Goal: Task Accomplishment & Management: Manage account settings

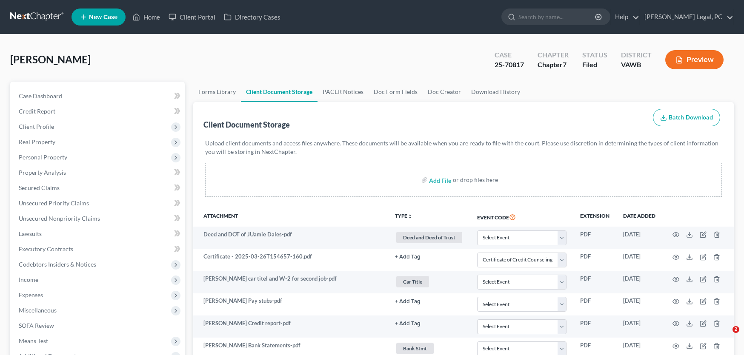
select select "0"
click at [10, 15] on link at bounding box center [37, 16] width 54 height 15
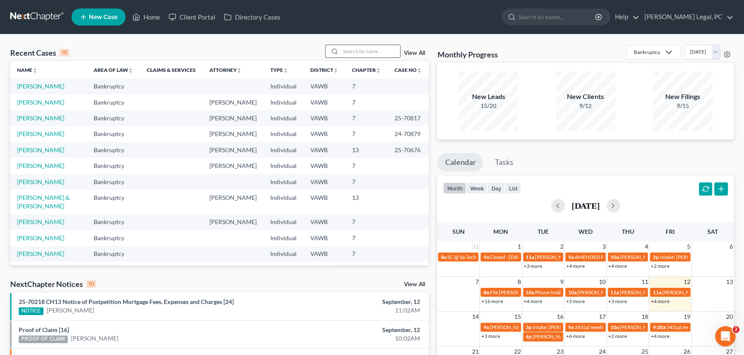
click at [350, 57] on input "search" at bounding box center [370, 51] width 60 height 12
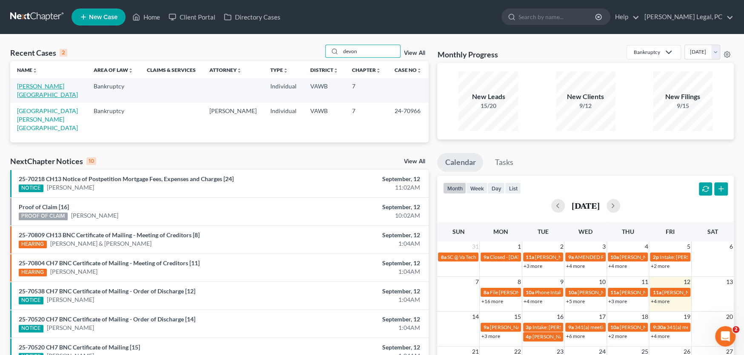
type input "devon"
click at [35, 84] on link "[PERSON_NAME][GEOGRAPHIC_DATA]" at bounding box center [47, 91] width 61 height 16
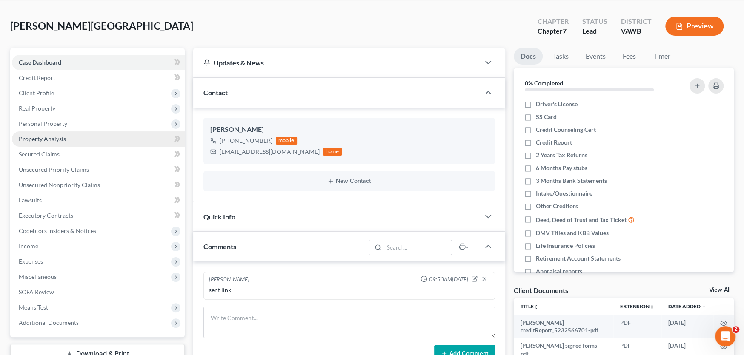
scroll to position [85, 0]
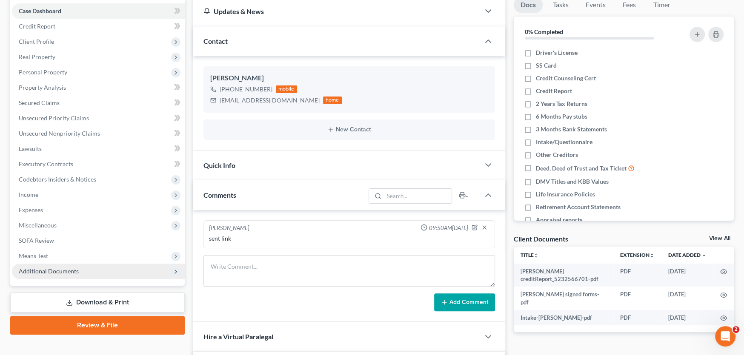
click at [51, 271] on span "Additional Documents" at bounding box center [49, 271] width 60 height 7
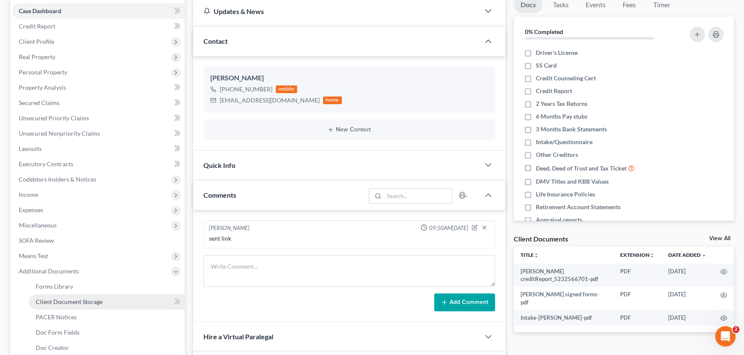
click at [59, 301] on span "Client Document Storage" at bounding box center [69, 301] width 67 height 7
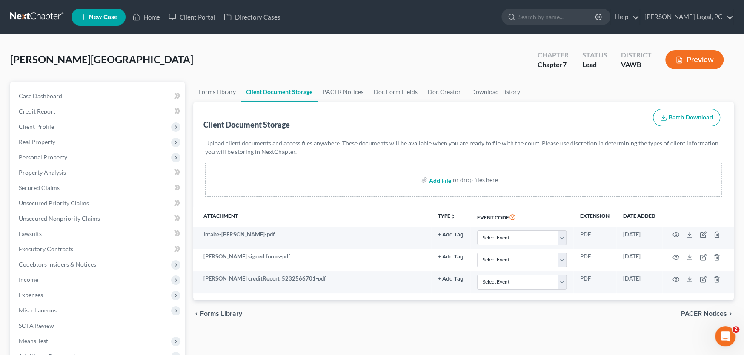
click at [439, 177] on input "file" at bounding box center [439, 179] width 20 height 15
type input "C:\fakepath\Midland Creditor Linkous.pdf"
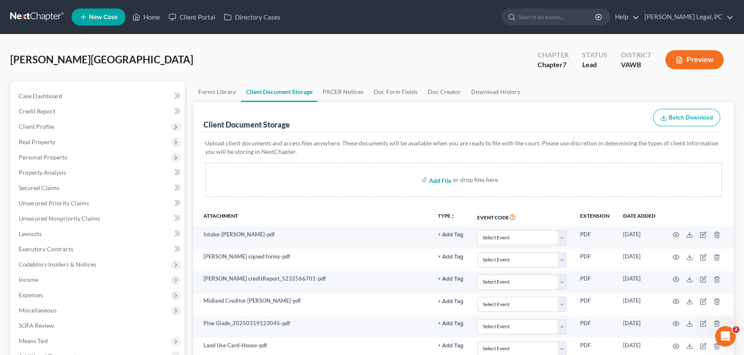
click at [444, 181] on input "file" at bounding box center [439, 179] width 20 height 15
type input "C:\fakepath\Various Creditors Linkous.pdf"
click at [47, 90] on link "Case Dashboard" at bounding box center [98, 95] width 173 height 15
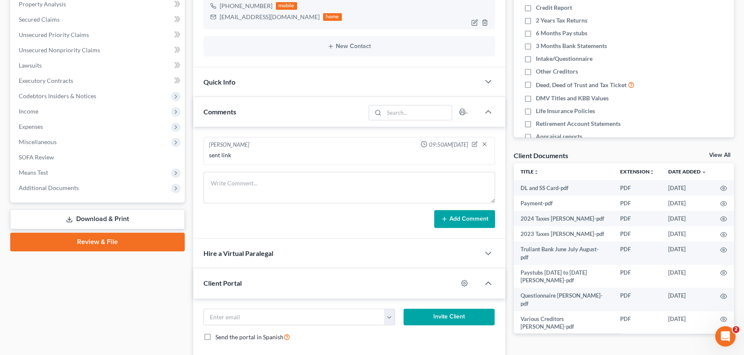
scroll to position [170, 0]
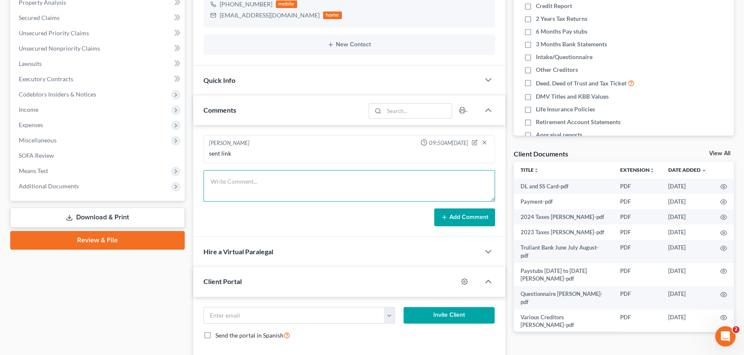
click at [251, 186] on textarea at bounding box center [348, 185] width 291 height 31
type textarea "To rodelin Being Garnished, Sched to Sign 9-19-25 at 12:00"
click at [456, 211] on button "Add Comment" at bounding box center [464, 217] width 61 height 18
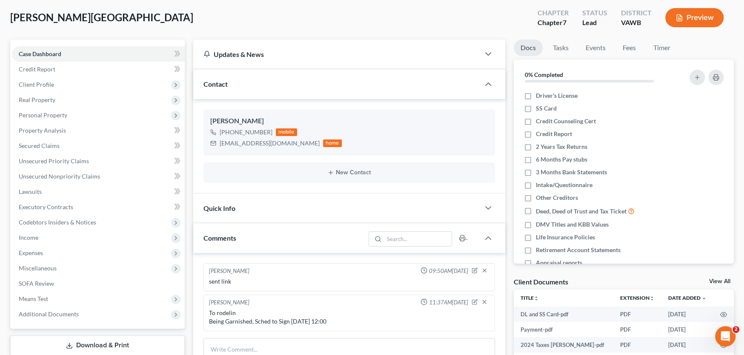
scroll to position [0, 0]
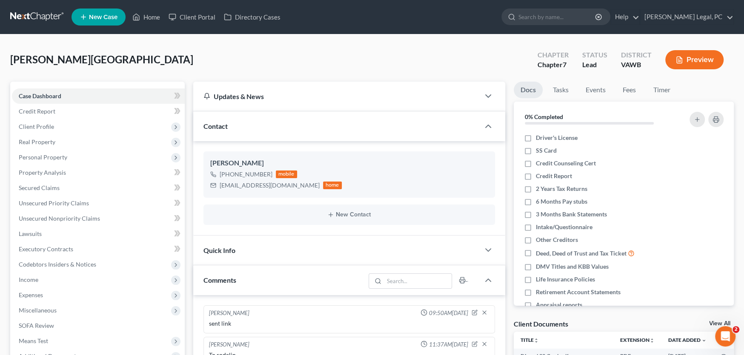
click at [23, 14] on link at bounding box center [37, 16] width 54 height 15
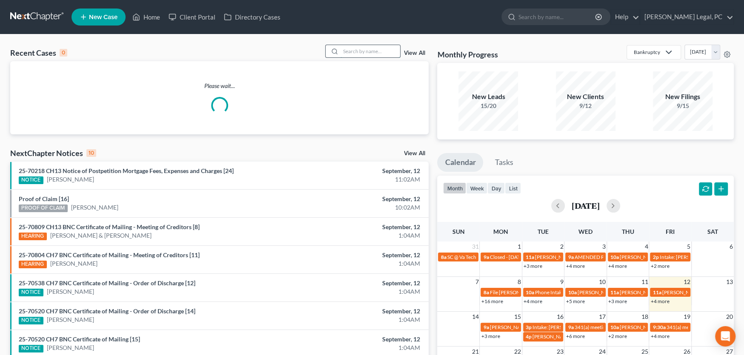
click at [368, 51] on input "search" at bounding box center [370, 51] width 60 height 12
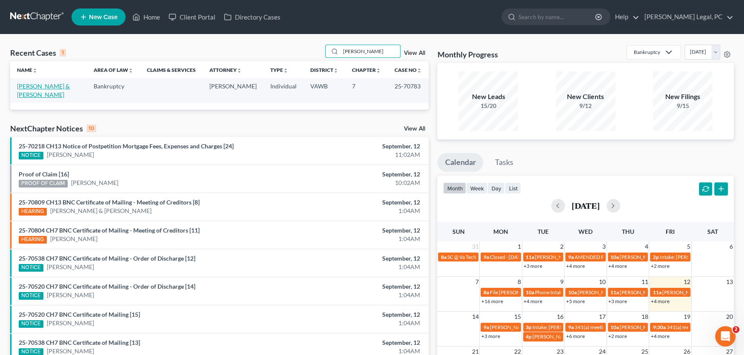
type input "[PERSON_NAME]"
click at [44, 86] on link "[PERSON_NAME] & [PERSON_NAME]" at bounding box center [43, 91] width 53 height 16
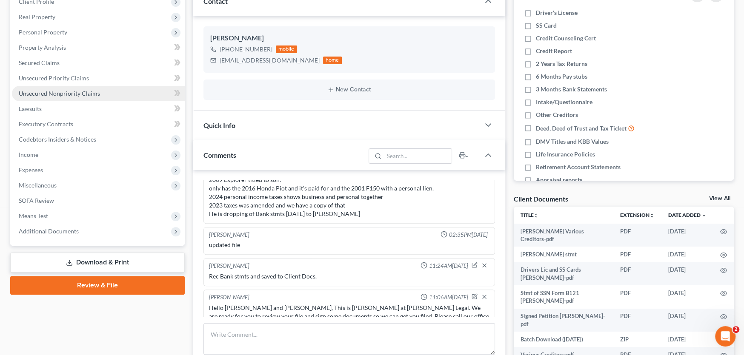
scroll to position [128, 0]
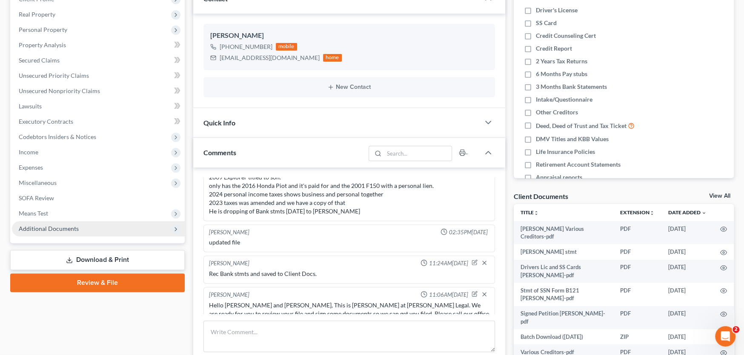
click at [76, 231] on span "Additional Documents" at bounding box center [49, 228] width 60 height 7
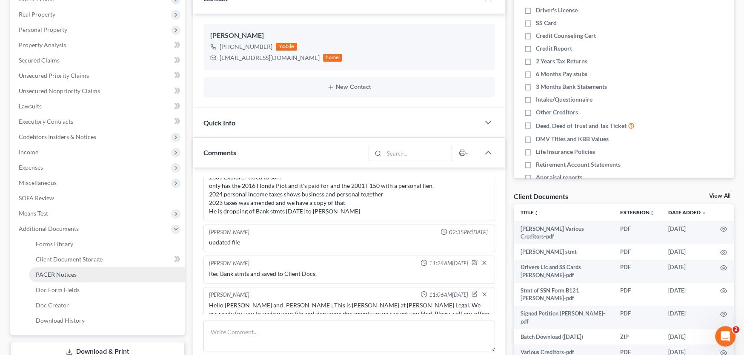
click at [89, 274] on link "PACER Notices" at bounding box center [107, 274] width 156 height 15
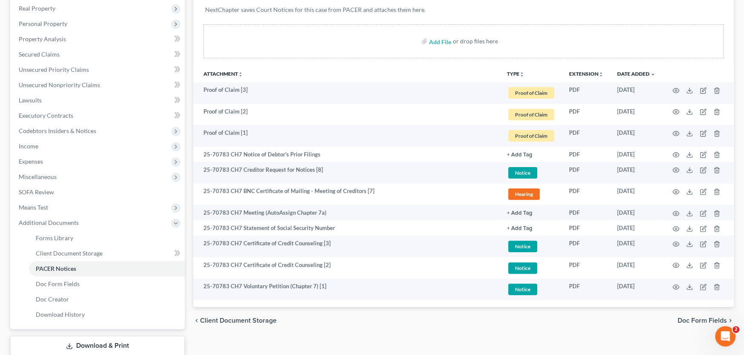
scroll to position [170, 0]
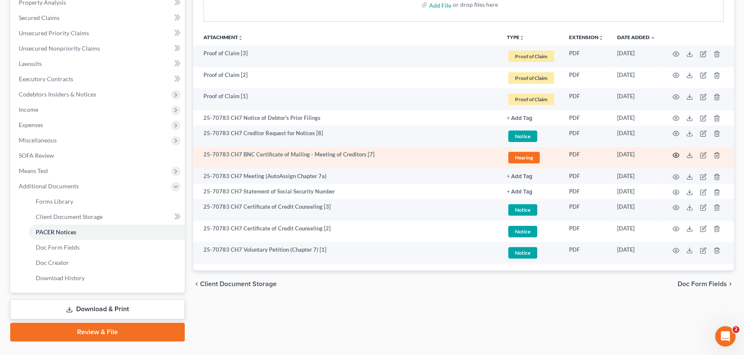
click at [673, 155] on icon "button" at bounding box center [675, 155] width 7 height 7
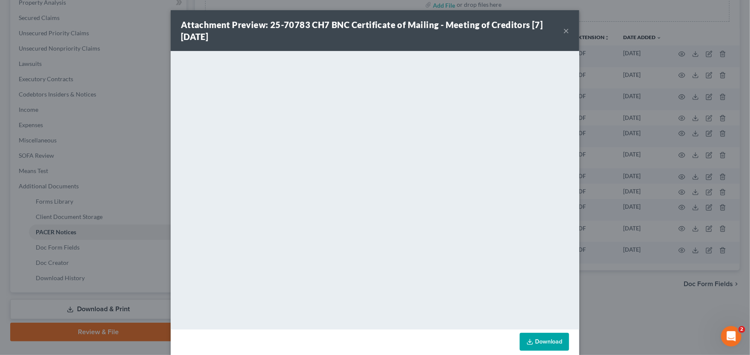
click at [563, 29] on button "×" at bounding box center [566, 31] width 6 height 10
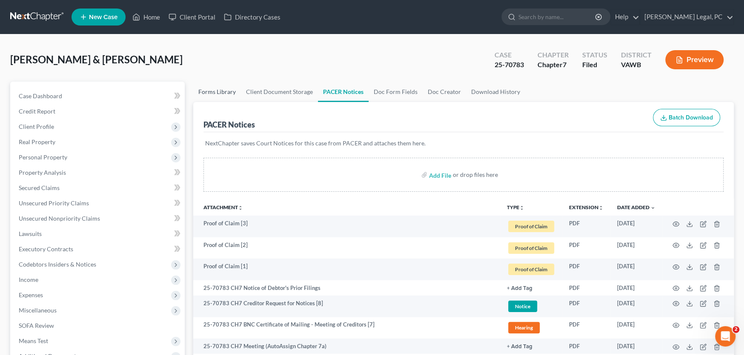
scroll to position [0, 0]
click at [36, 15] on link at bounding box center [37, 16] width 54 height 15
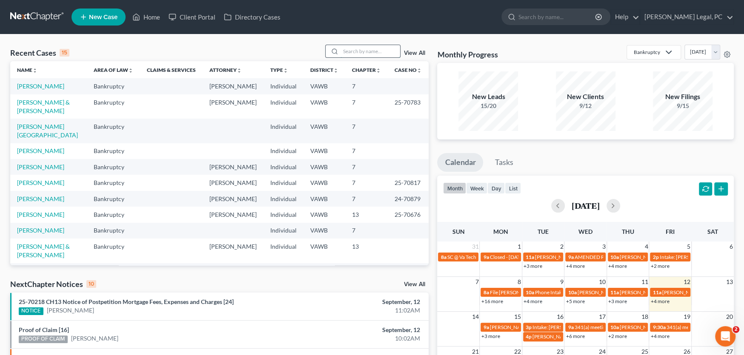
click at [360, 51] on input "search" at bounding box center [370, 51] width 60 height 12
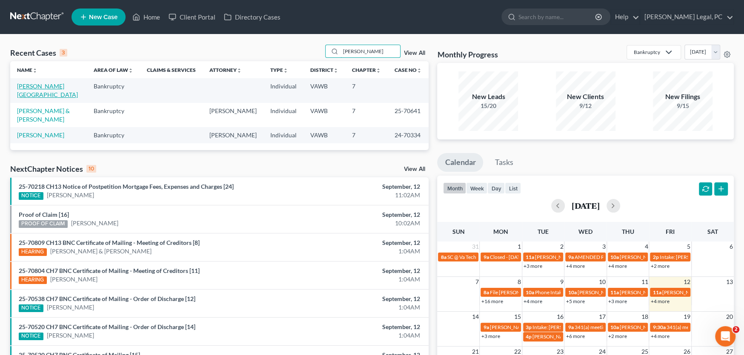
type input "linkous"
click at [51, 88] on link "[PERSON_NAME][GEOGRAPHIC_DATA]" at bounding box center [47, 91] width 61 height 16
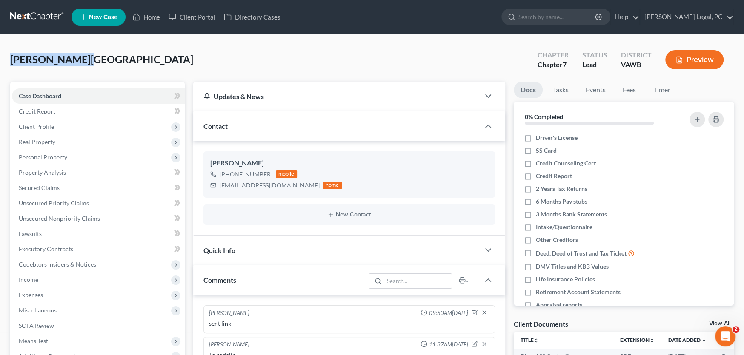
drag, startPoint x: 101, startPoint y: 64, endPoint x: -8, endPoint y: 57, distance: 109.5
click at [0, 57] on html "Home New Case Client Portal Directory Cases Farthing Legal, PC rachel@farthing.…" at bounding box center [372, 315] width 744 height 630
copy span "[PERSON_NAME][GEOGRAPHIC_DATA]"
click at [36, 15] on link at bounding box center [37, 16] width 54 height 15
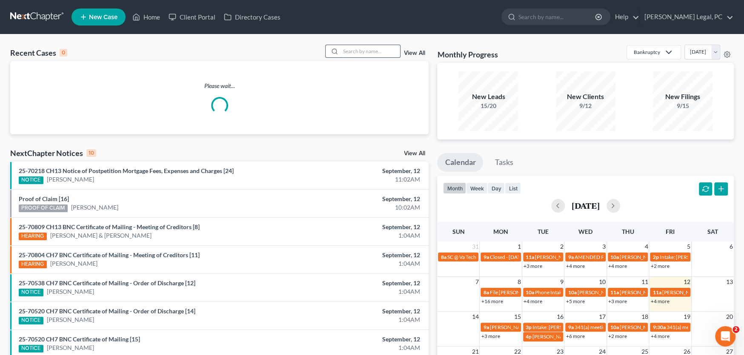
click at [351, 51] on input "search" at bounding box center [370, 51] width 60 height 12
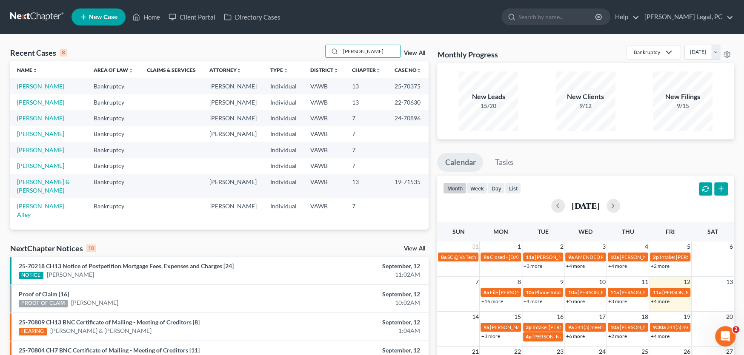
type input "blevins"
click at [31, 87] on link "[PERSON_NAME]" at bounding box center [40, 86] width 47 height 7
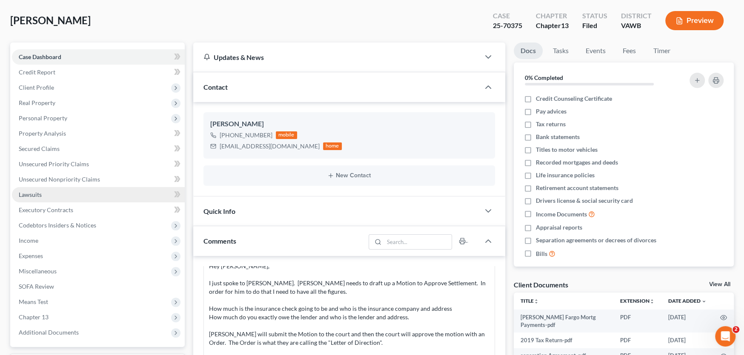
scroll to position [128, 0]
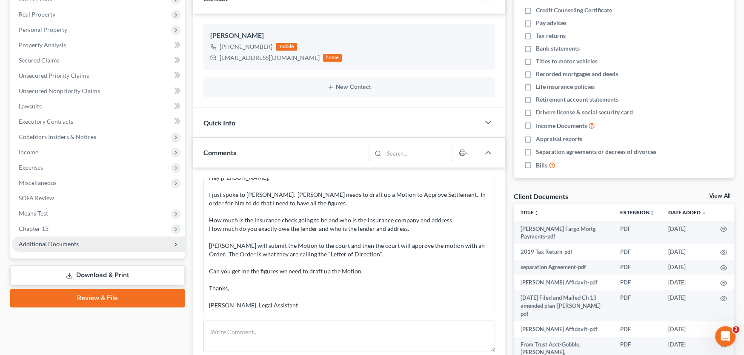
click at [46, 246] on span "Additional Documents" at bounding box center [49, 243] width 60 height 7
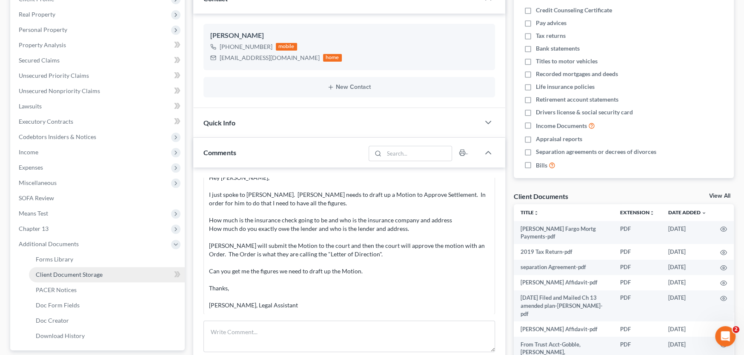
click at [64, 274] on span "Client Document Storage" at bounding box center [69, 274] width 67 height 7
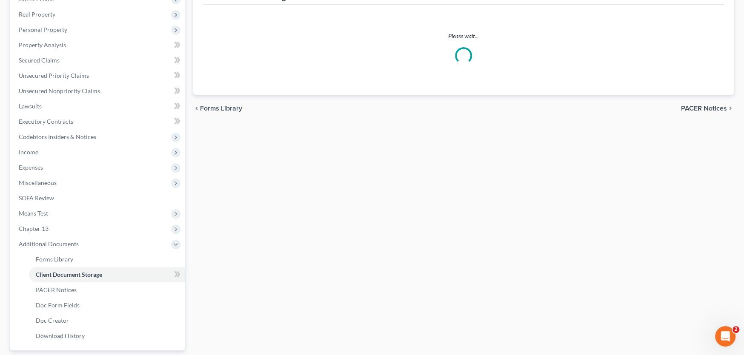
scroll to position [91, 0]
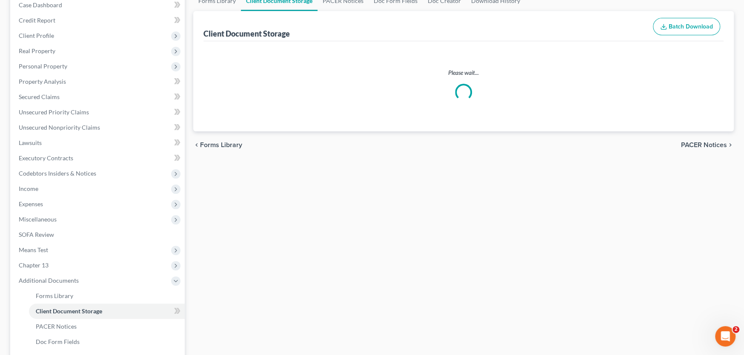
select select "0"
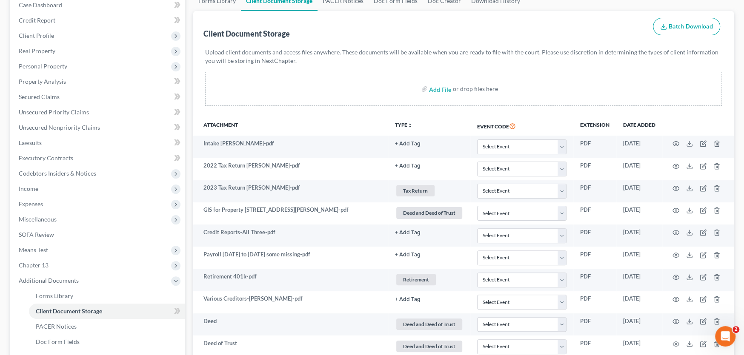
scroll to position [0, 0]
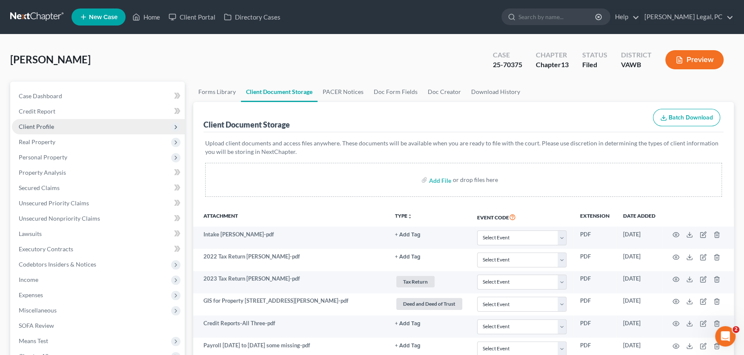
select select "0"
click at [32, 14] on link at bounding box center [37, 16] width 54 height 15
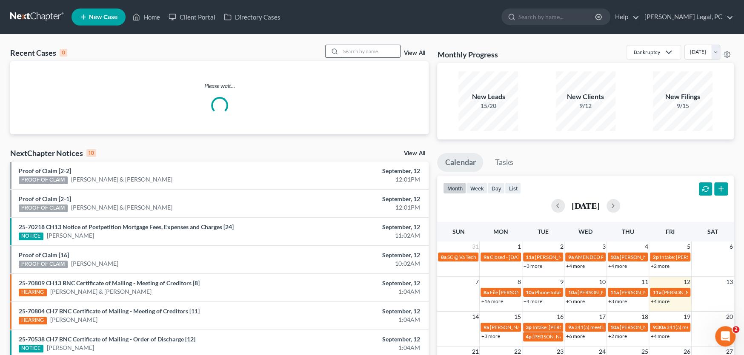
click at [359, 52] on input "search" at bounding box center [370, 51] width 60 height 12
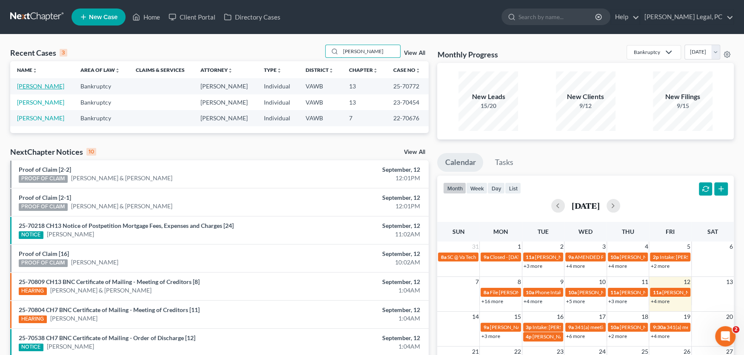
type input "Dunn"
click at [43, 86] on link "Dunn, Mark" at bounding box center [40, 86] width 47 height 7
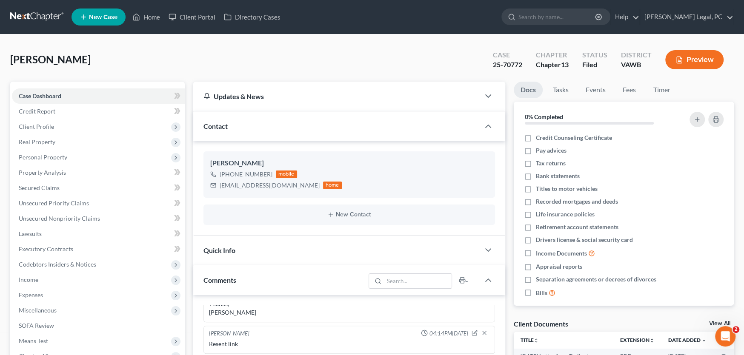
click at [25, 15] on link at bounding box center [37, 16] width 54 height 15
